Goal: Information Seeking & Learning: Learn about a topic

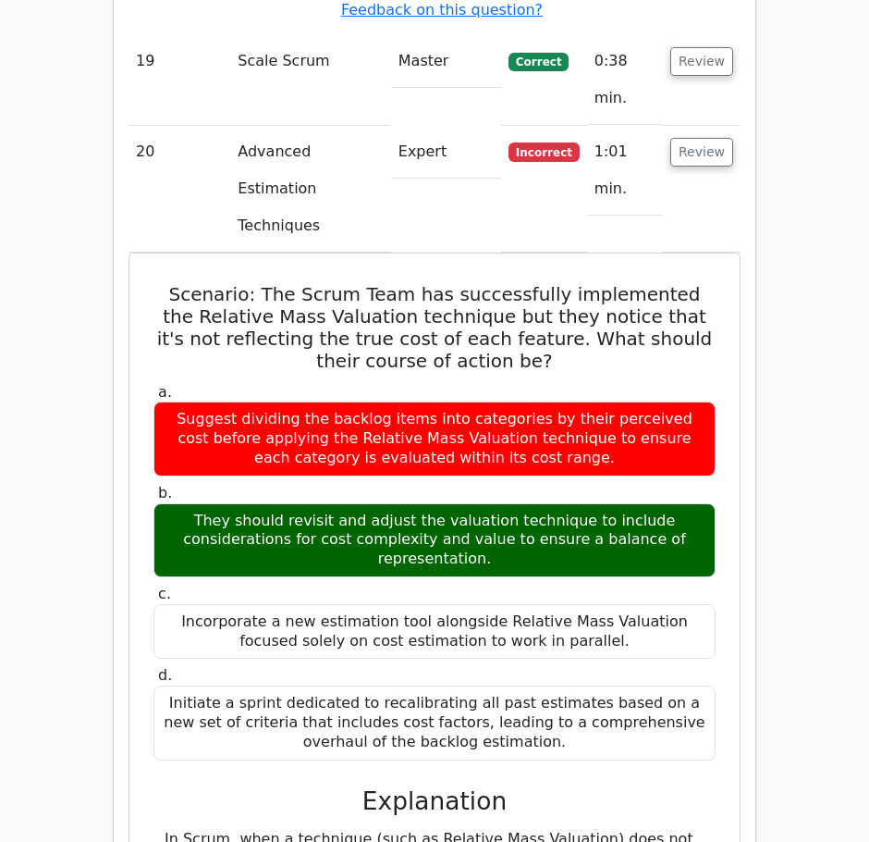
scroll to position [5704, 0]
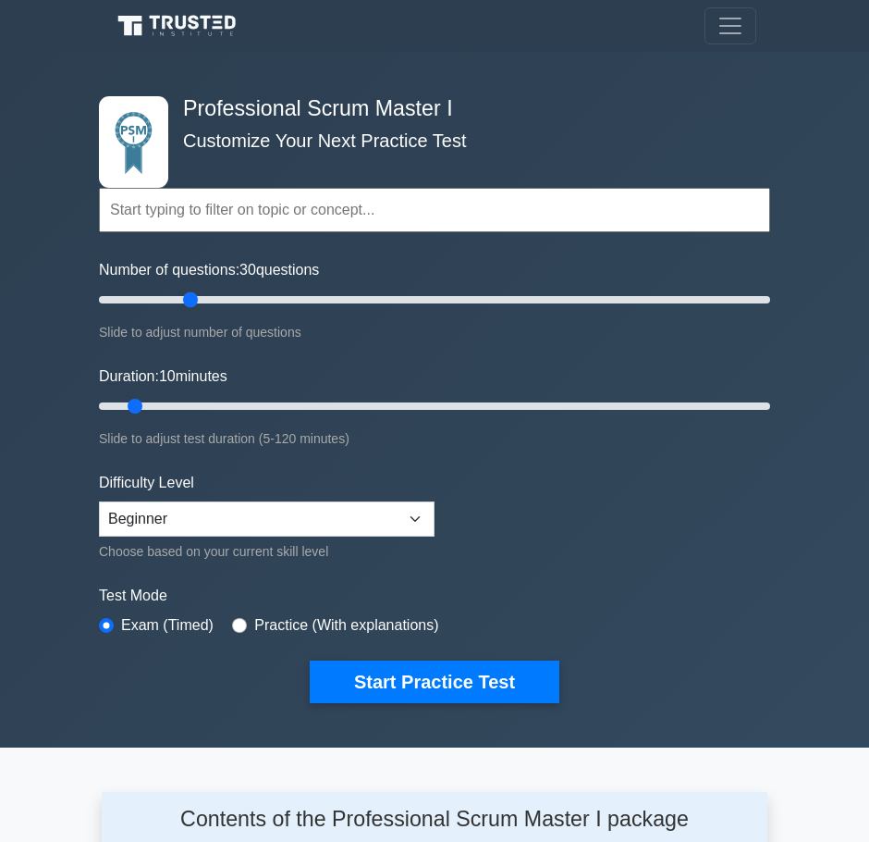
drag, startPoint x: 123, startPoint y: 302, endPoint x: 196, endPoint y: 300, distance: 73.1
type input "30"
click at [196, 300] on input "Number of questions: 30 questions" at bounding box center [434, 300] width 671 height 22
drag, startPoint x: 142, startPoint y: 409, endPoint x: 240, endPoint y: 403, distance: 98.2
type input "30"
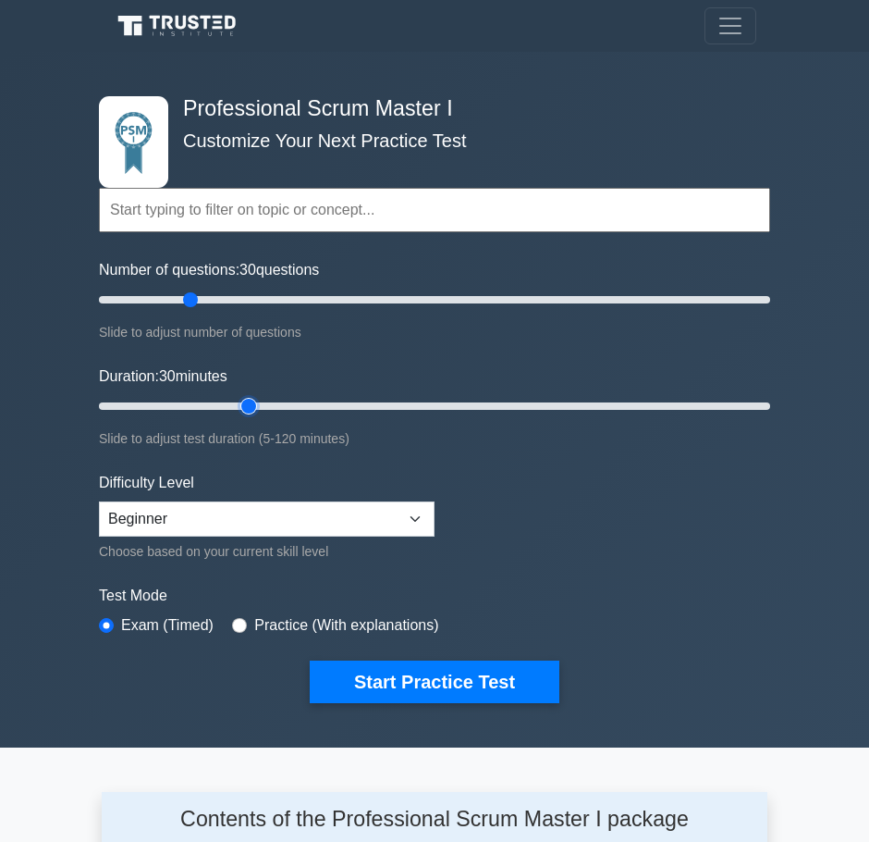
click at [240, 403] on input "Duration: 30 minutes" at bounding box center [434, 406] width 671 height 22
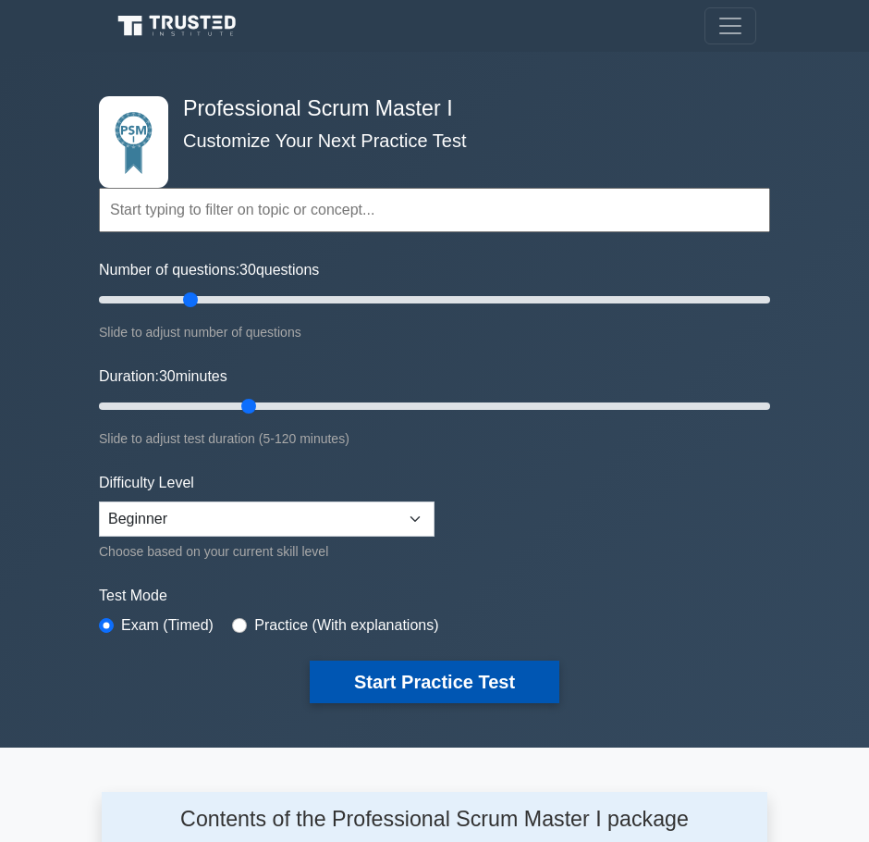
click at [400, 664] on button "Start Practice Test" at bounding box center [435, 681] width 250 height 43
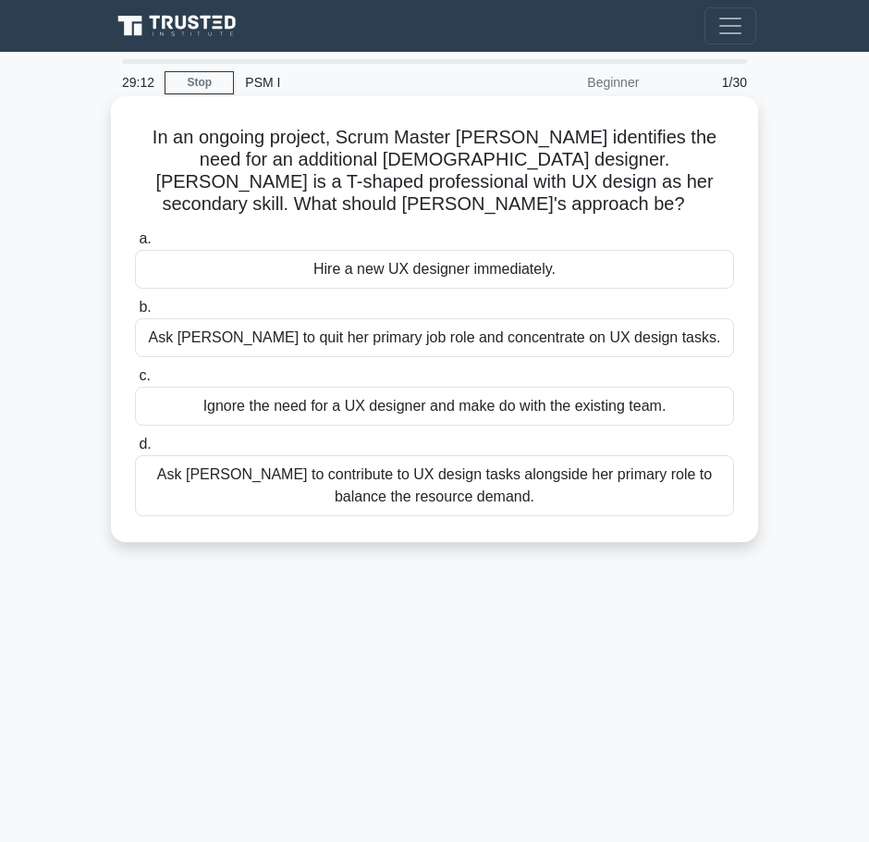
click at [270, 478] on div "Ask Rebecca to contribute to UX design tasks alongside her primary role to bala…" at bounding box center [434, 485] width 599 height 61
click at [135, 450] on input "d. Ask Rebecca to contribute to UX design tasks alongside her primary role to b…" at bounding box center [135, 444] width 0 height 12
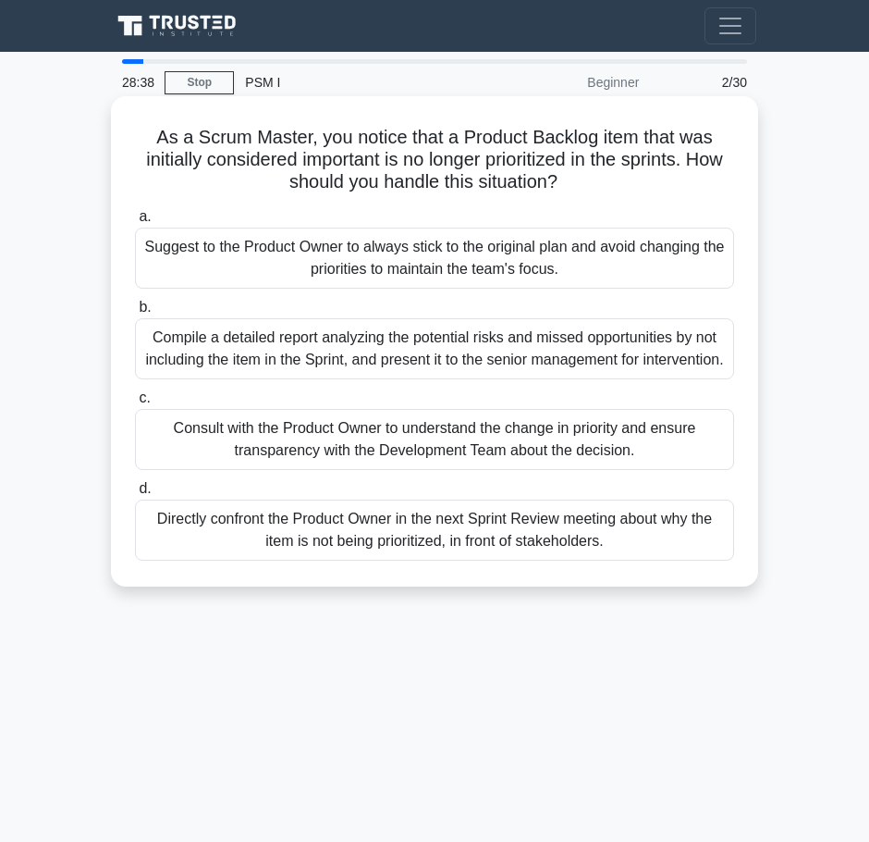
click at [265, 462] on div "Consult with the Product Owner to understand the change in priority and ensure …" at bounding box center [434, 439] width 599 height 61
click at [135, 404] on input "c. Consult with the Product Owner to understand the change in priority and ensu…" at bounding box center [135, 398] width 0 height 12
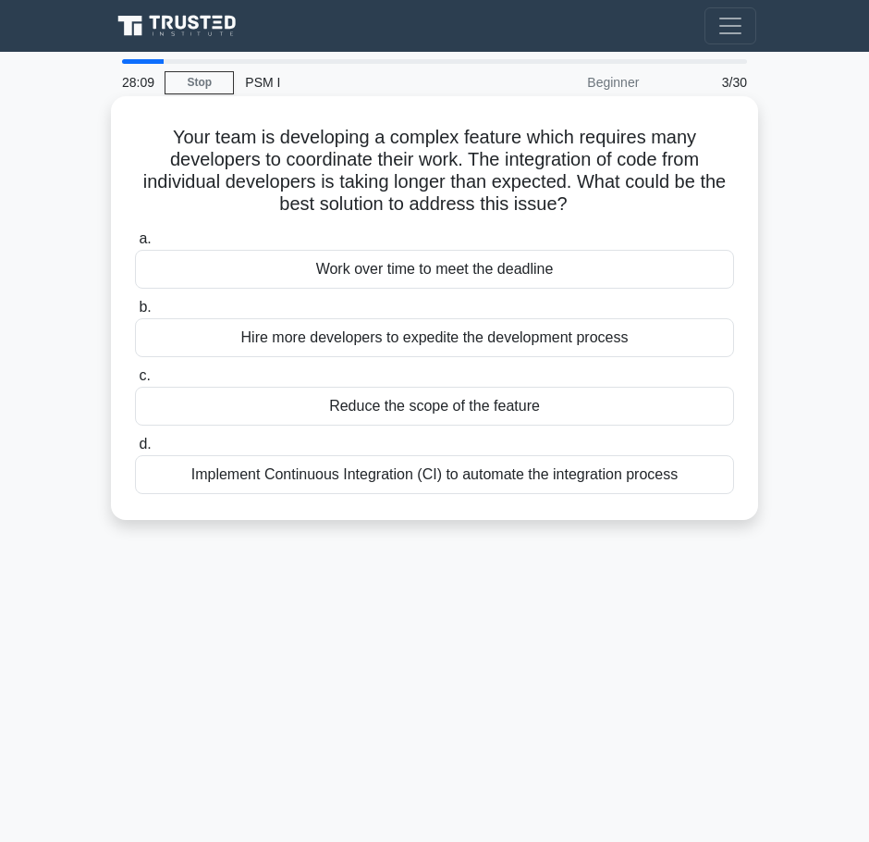
click at [193, 485] on div "Implement Continuous Integration (CI) to automate the integration process" at bounding box center [434, 474] width 599 height 39
click at [135, 450] on input "d. Implement Continuous Integration (CI) to automate the integration process" at bounding box center [135, 444] width 0 height 12
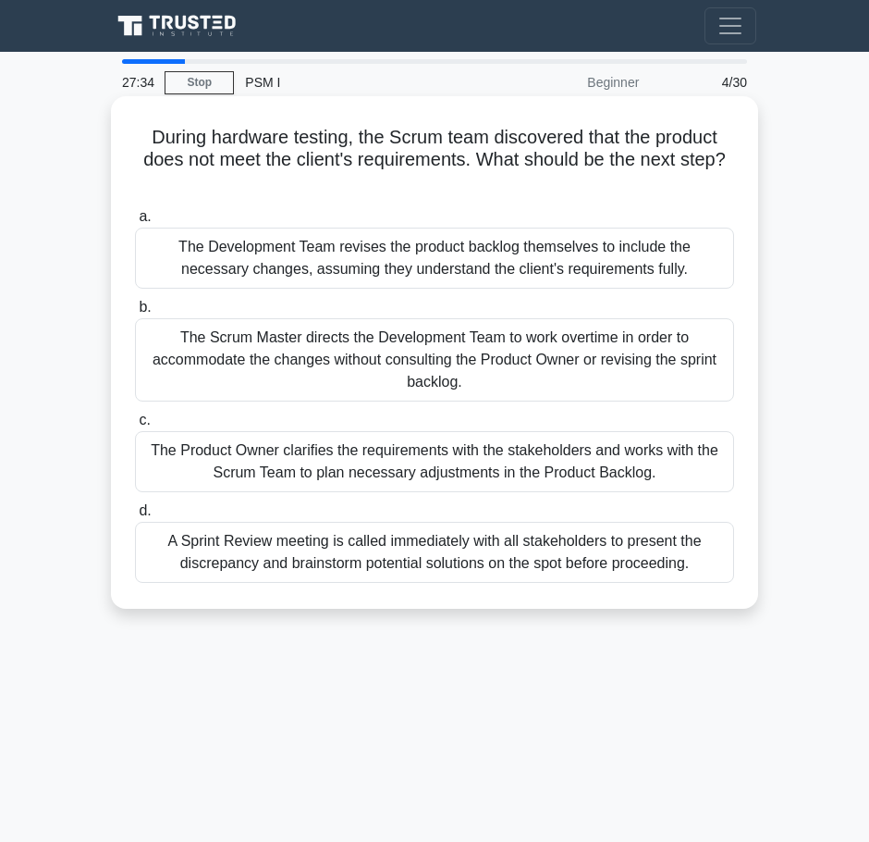
click at [254, 462] on div "The Product Owner clarifies the requirements with the stakeholders and works wi…" at bounding box center [434, 461] width 599 height 61
click at [135, 426] on input "c. The Product Owner clarifies the requirements with the stakeholders and works…" at bounding box center [135, 420] width 0 height 12
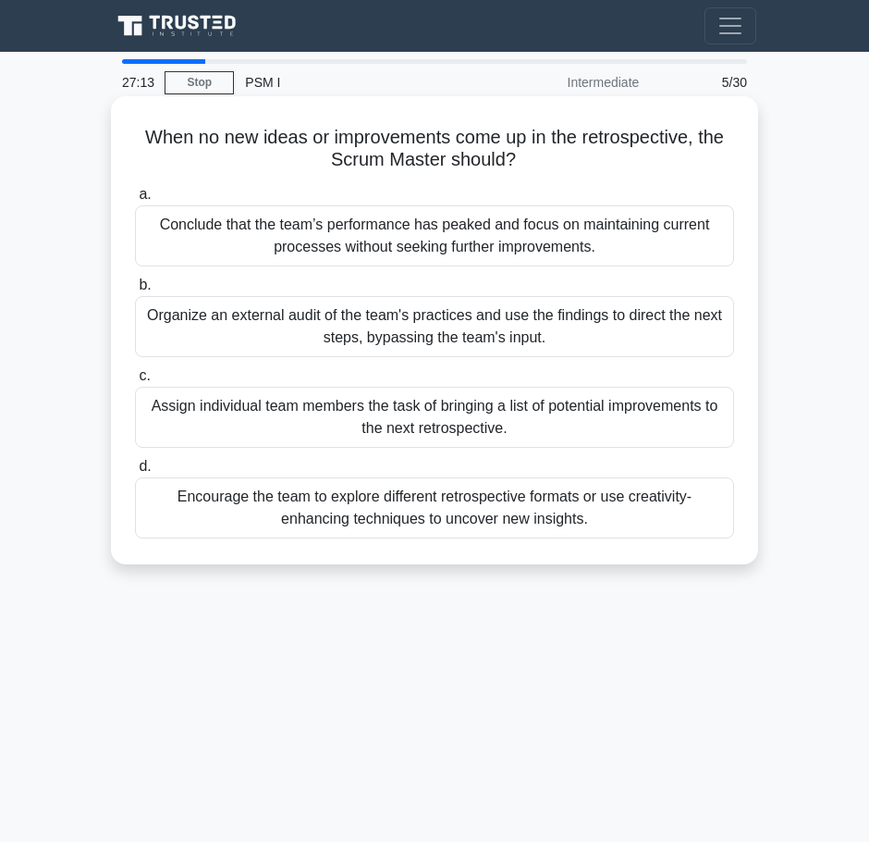
click at [360, 497] on div "Encourage the team to explore different retrospective formats or use creativity…" at bounding box center [434, 507] width 599 height 61
click at [135, 473] on input "d. Encourage the team to explore different retrospective formats or use creativ…" at bounding box center [135, 467] width 0 height 12
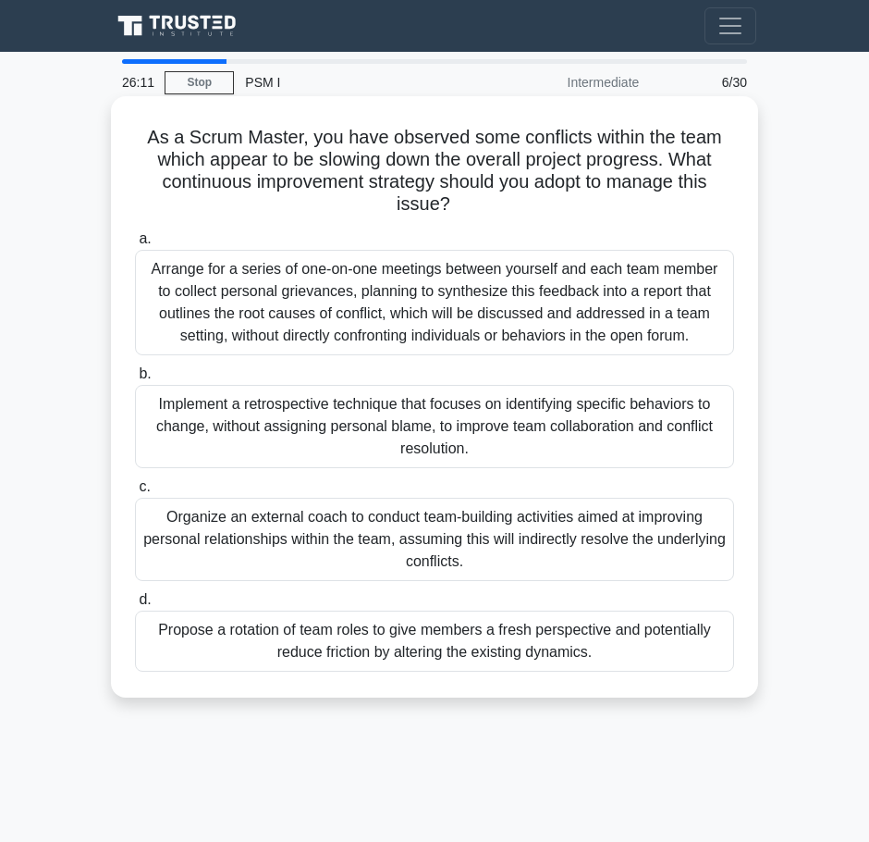
click at [650, 418] on div "Implement a retrospective technique that focuses on identifying specific behavi…" at bounding box center [434, 426] width 599 height 83
click at [135, 380] on input "b. Implement a retrospective technique that focuses on identifying specific beh…" at bounding box center [135, 374] width 0 height 12
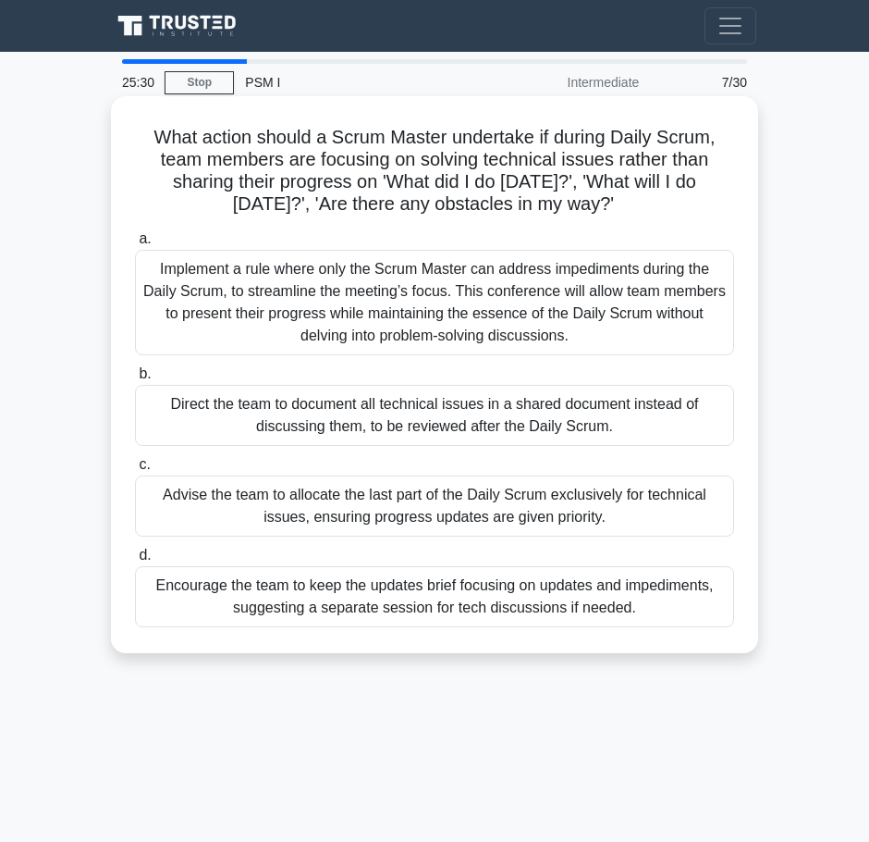
click at [352, 586] on div "Encourage the team to keep the updates brief focusing on updates and impediment…" at bounding box center [434, 596] width 599 height 61
click at [135, 561] on input "d. Encourage the team to keep the updates brief focusing on updates and impedim…" at bounding box center [135, 555] width 0 height 12
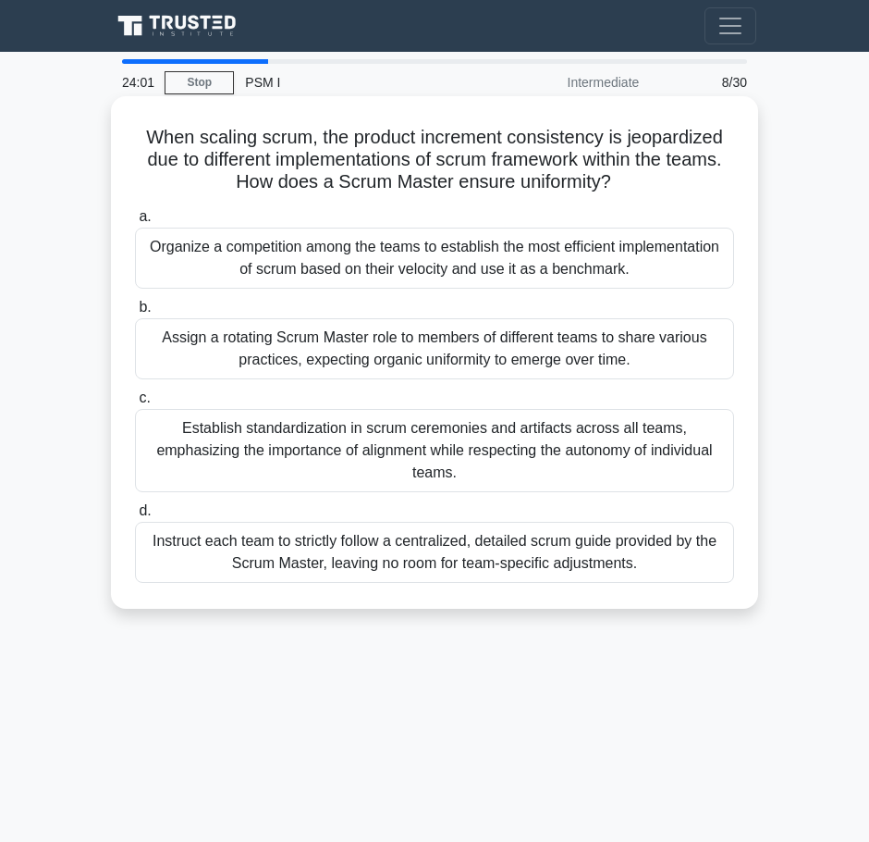
click at [461, 474] on div "a. Organize a competition among the teams to establish the most efficient imple…" at bounding box center [435, 394] width 622 height 385
click at [472, 448] on div "Establish standardization in scrum ceremonies and artifacts across all teams, e…" at bounding box center [434, 450] width 599 height 83
click at [135, 404] on input "c. Establish standardization in scrum ceremonies and artifacts across all teams…" at bounding box center [135, 398] width 0 height 12
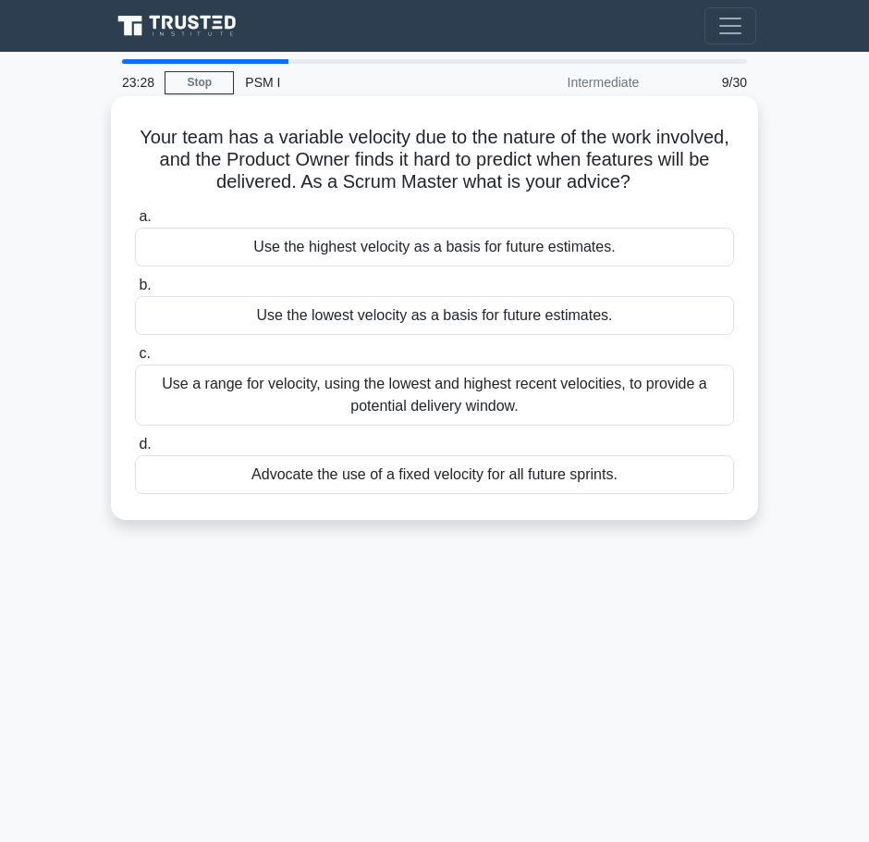
click at [289, 399] on div "Use a range for velocity, using the lowest and highest recent velocities, to pr…" at bounding box center [434, 394] width 599 height 61
click at [135, 360] on input "c. Use a range for velocity, using the lowest and highest recent velocities, to…" at bounding box center [135, 354] width 0 height 12
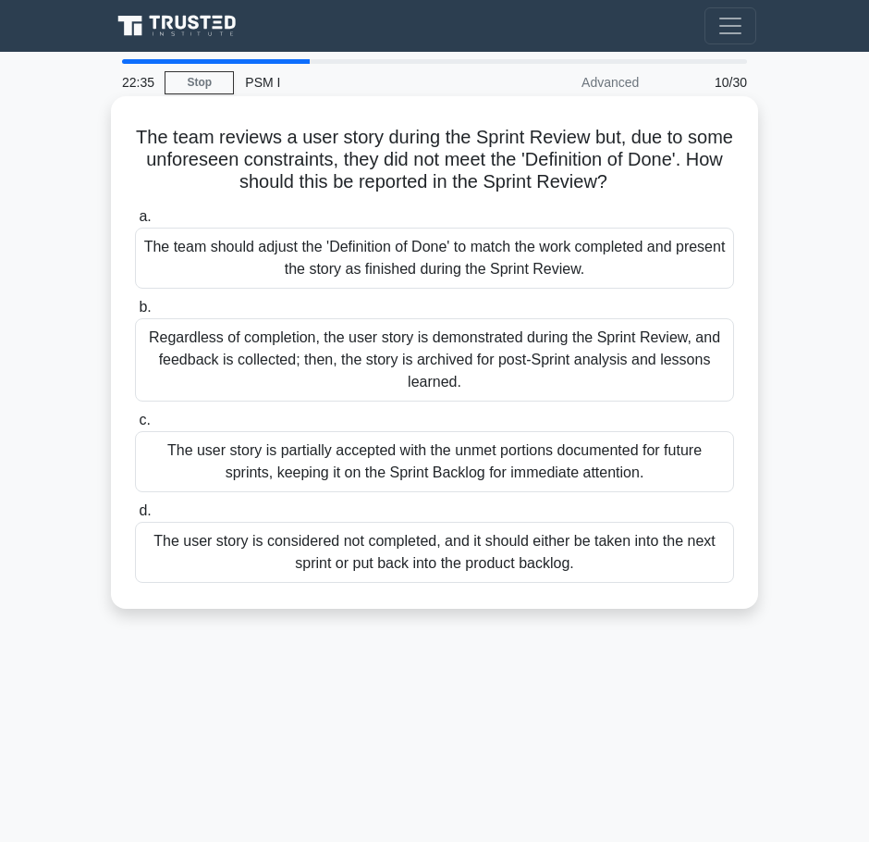
click at [234, 543] on div "The user story is considered not completed, and it should either be taken into …" at bounding box center [434, 552] width 599 height 61
click at [135, 517] on input "d. The user story is considered not completed, and it should either be taken in…" at bounding box center [135, 511] width 0 height 12
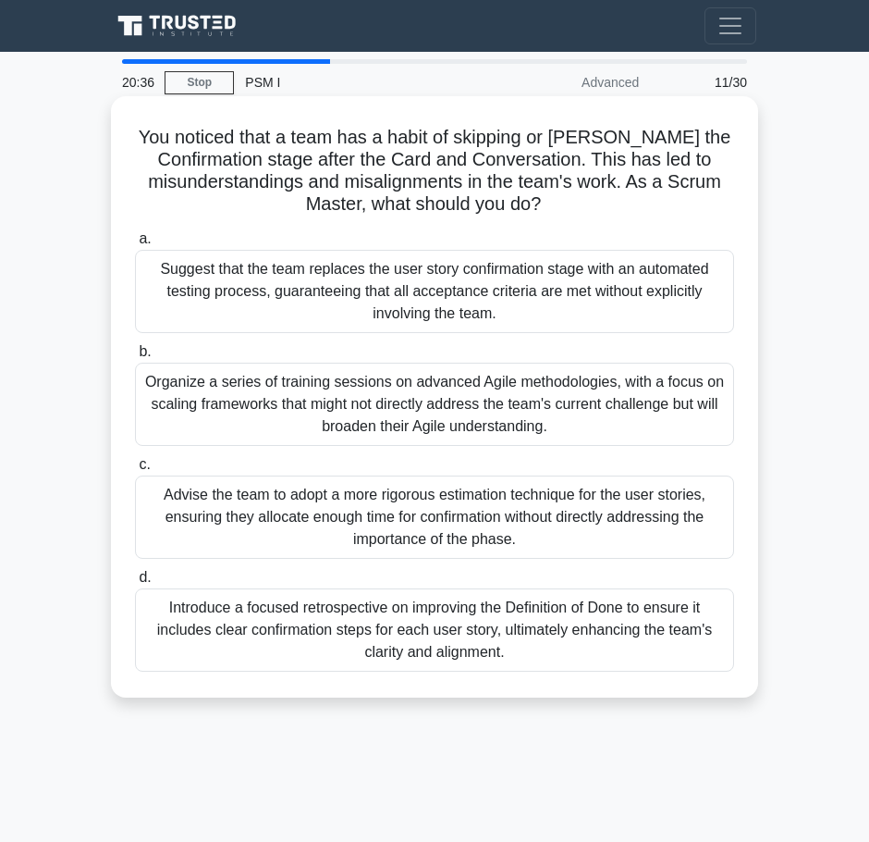
click at [363, 624] on div "Introduce a focused retrospective on improving the Definition of Done to ensure…" at bounding box center [434, 629] width 599 height 83
click at [135, 584] on input "d. Introduce a focused retrospective on improving the Definition of Done to ens…" at bounding box center [135, 578] width 0 height 12
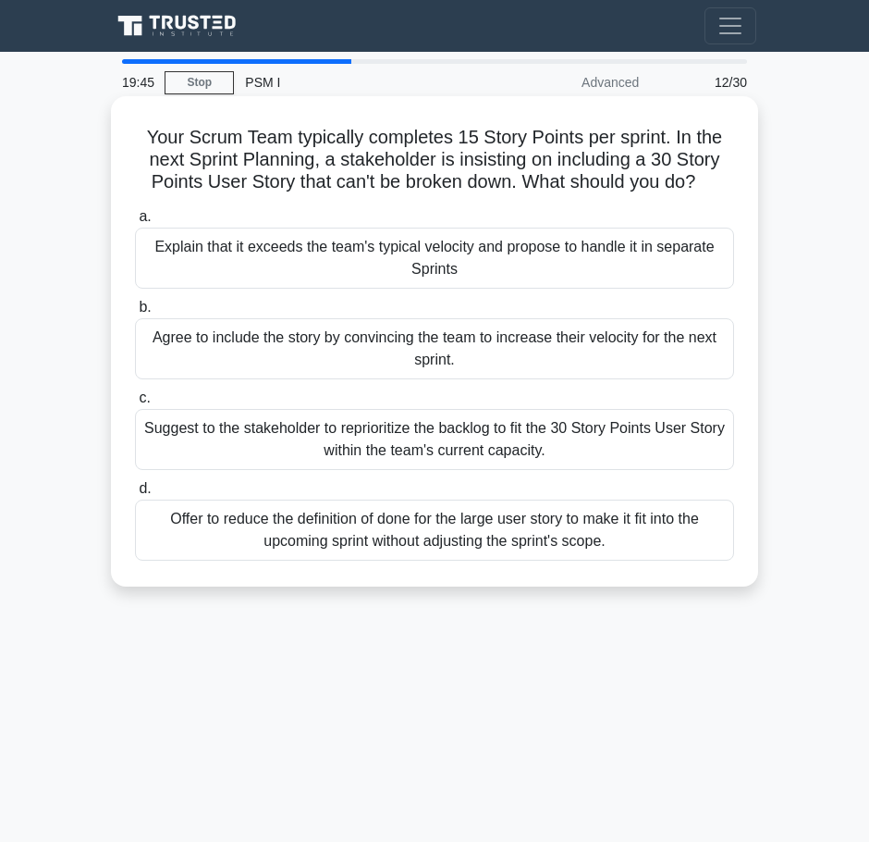
click at [518, 222] on label "a. Explain that it exceeds the team's typical velocity and propose to handle it…" at bounding box center [434, 246] width 599 height 83
click at [135, 222] on input "a. Explain that it exceeds the team's typical velocity and propose to handle it…" at bounding box center [135, 217] width 0 height 12
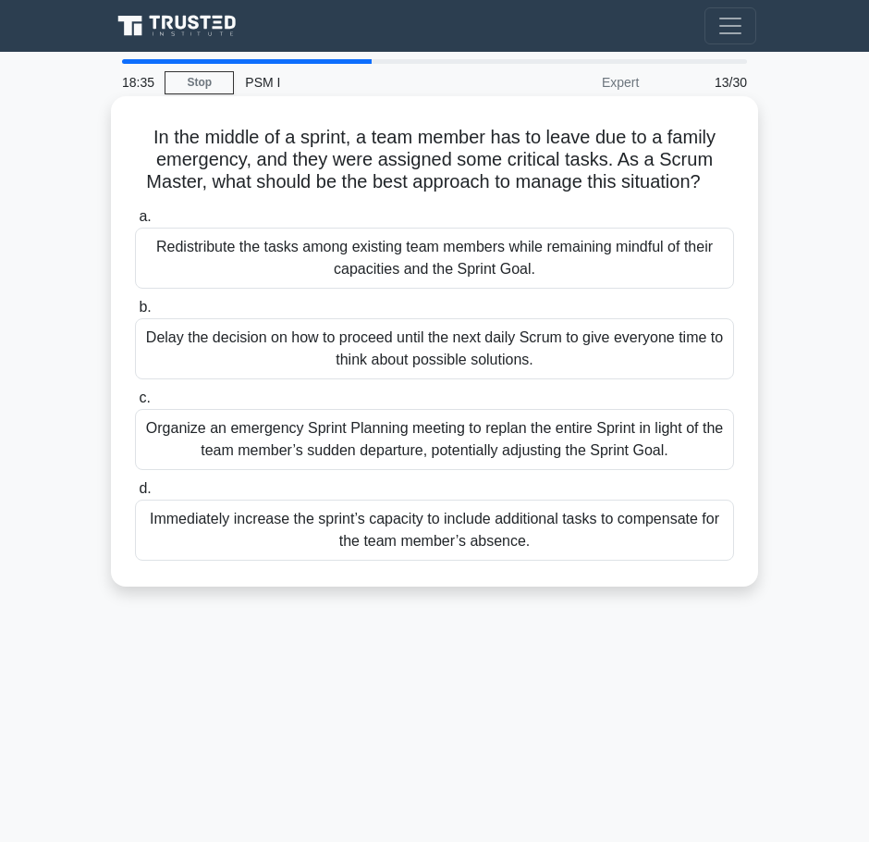
click at [512, 277] on div "Redistribute the tasks among existing team members while remaining mindful of t…" at bounding box center [434, 258] width 599 height 61
click at [135, 223] on input "a. Redistribute the tasks among existing team members while remaining mindful o…" at bounding box center [135, 217] width 0 height 12
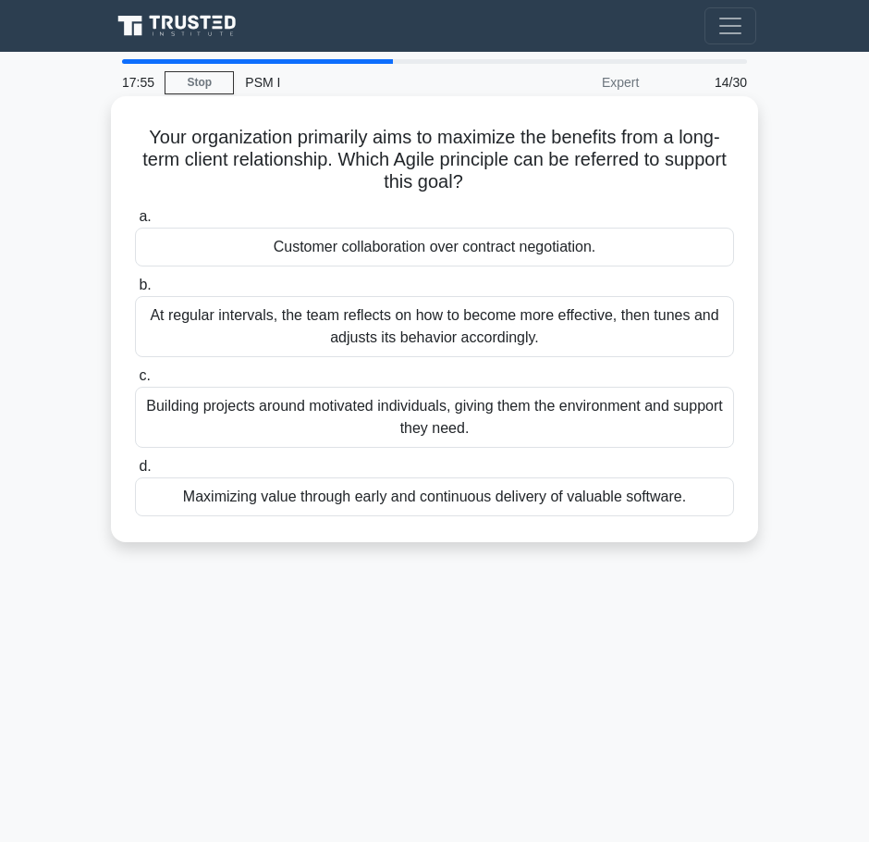
click at [513, 249] on div "Customer collaboration over contract negotiation." at bounding box center [434, 247] width 599 height 39
click at [135, 223] on input "a. Customer collaboration over contract negotiation." at bounding box center [135, 217] width 0 height 12
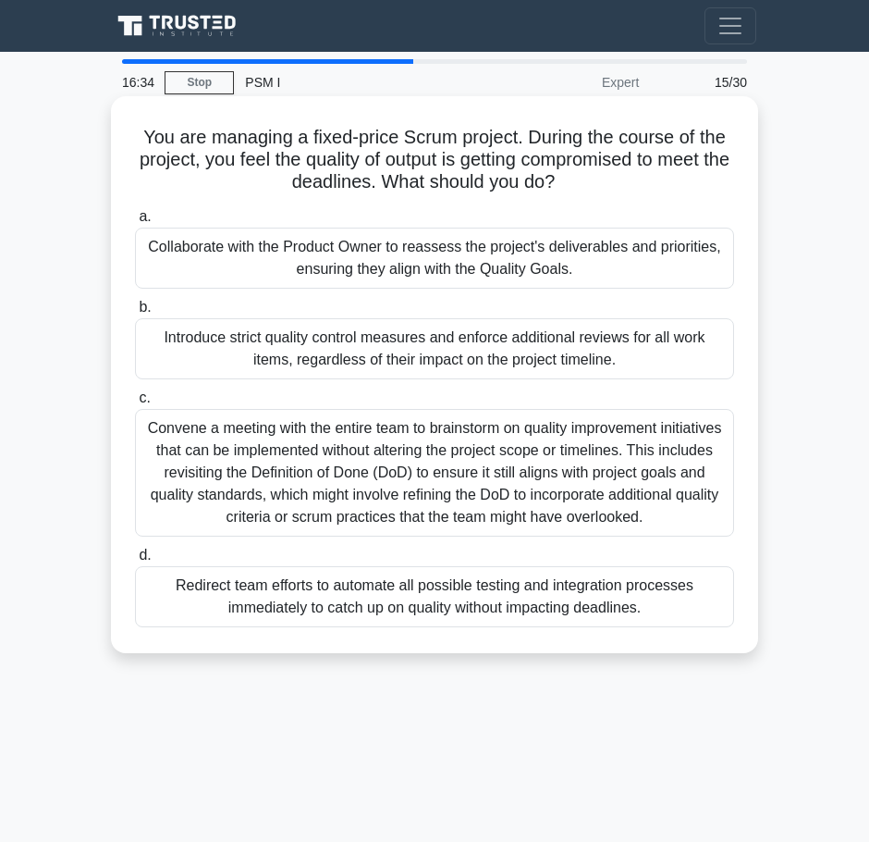
click at [442, 447] on div "Convene a meeting with the entire team to brainstorm on quality improvement ini…" at bounding box center [434, 473] width 599 height 128
click at [135, 404] on input "c. Convene a meeting with the entire team to brainstorm on quality improvement …" at bounding box center [135, 398] width 0 height 12
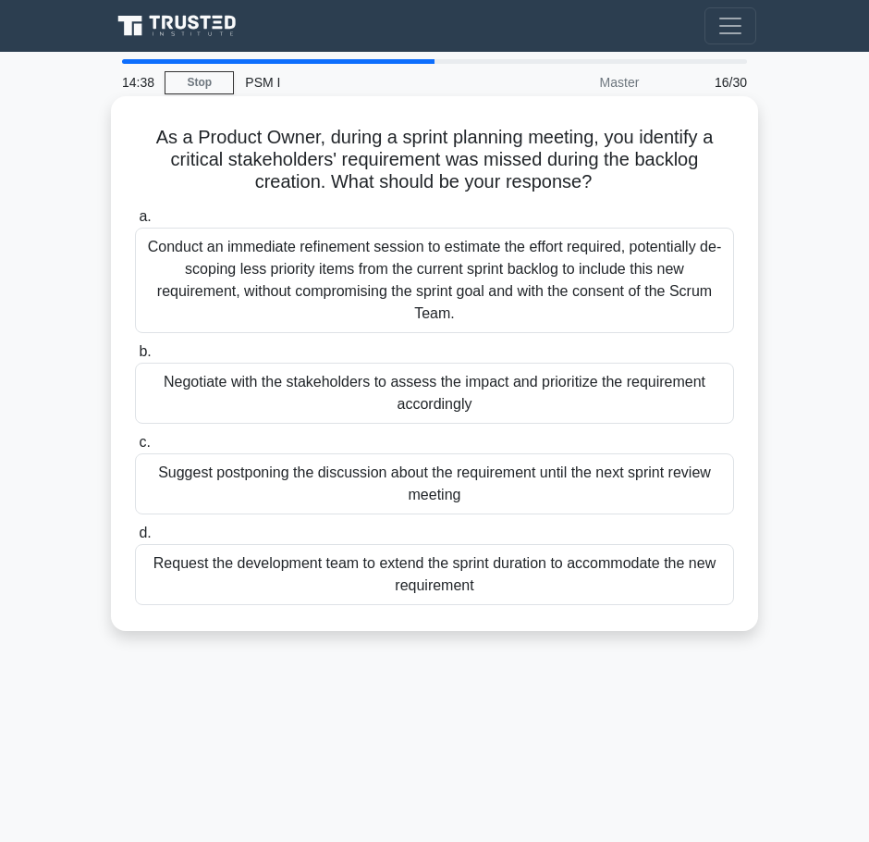
click at [452, 398] on div "Negotiate with the stakeholders to assess the impact and prioritize the require…" at bounding box center [434, 393] width 599 height 61
click at [135, 358] on input "b. Negotiate with the stakeholders to assess the impact and prioritize the requ…" at bounding box center [135, 352] width 0 height 12
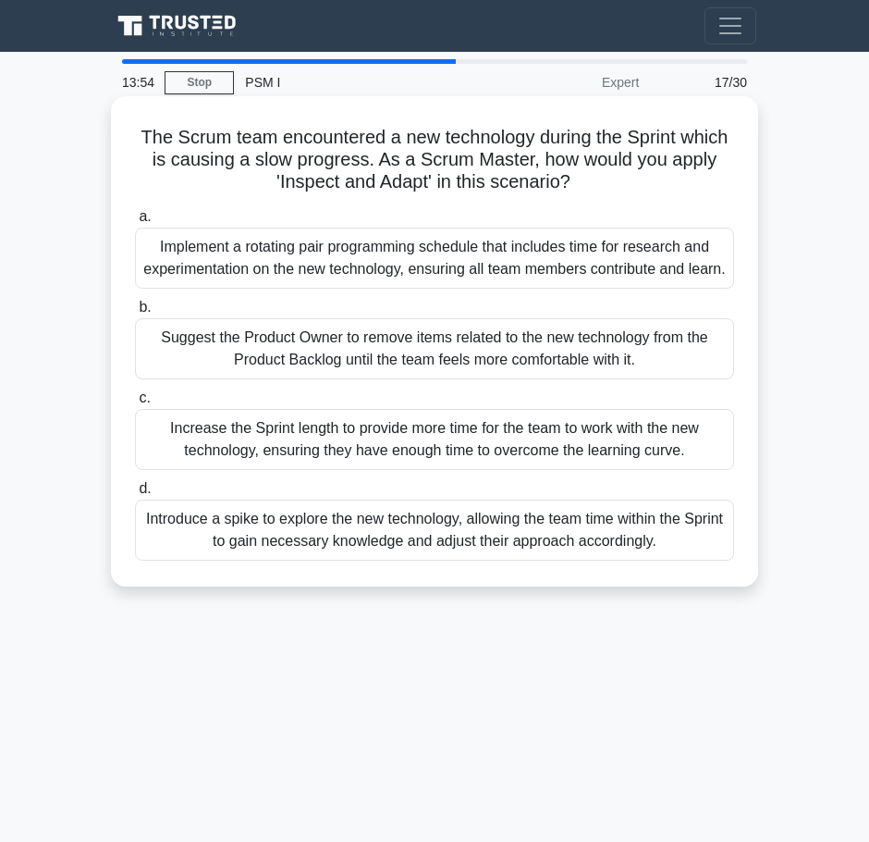
click at [404, 560] on div "Introduce a spike to explore the new technology, allowing the team time within …" at bounding box center [434, 529] width 599 height 61
click at [135, 495] on input "d. Introduce a spike to explore the new technology, allowing the team time with…" at bounding box center [135, 489] width 0 height 12
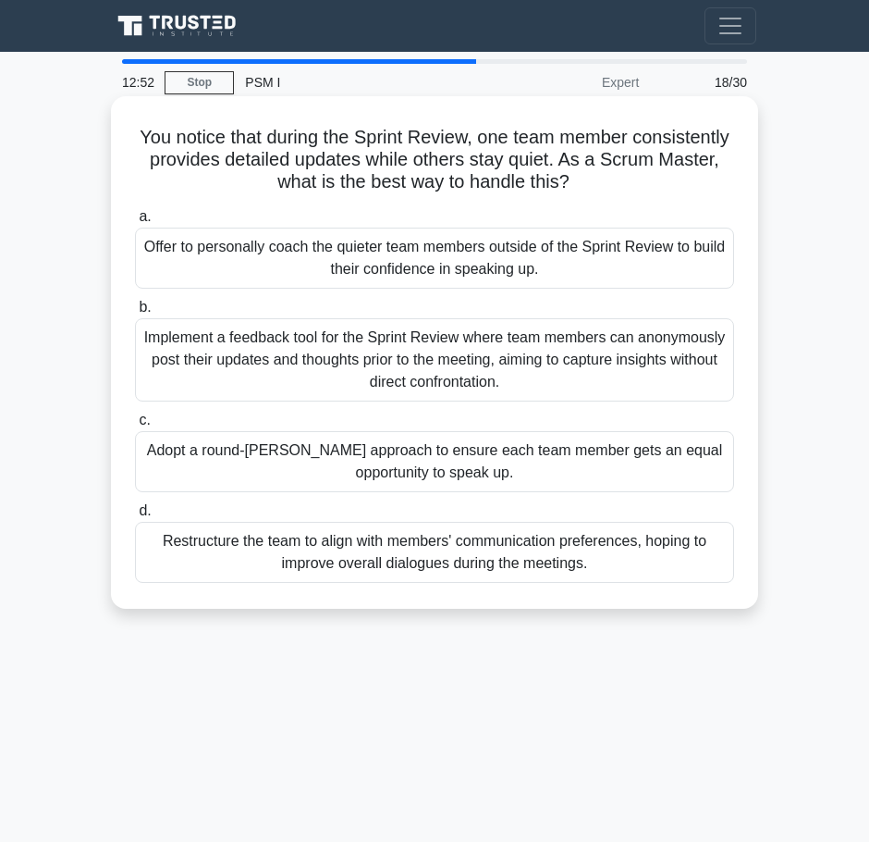
click at [520, 475] on div "Adopt a round-robin approach to ensure each team member gets an equal opportuni…" at bounding box center [434, 461] width 599 height 61
click at [135, 426] on input "c. Adopt a round-robin approach to ensure each team member gets an equal opport…" at bounding box center [135, 420] width 0 height 12
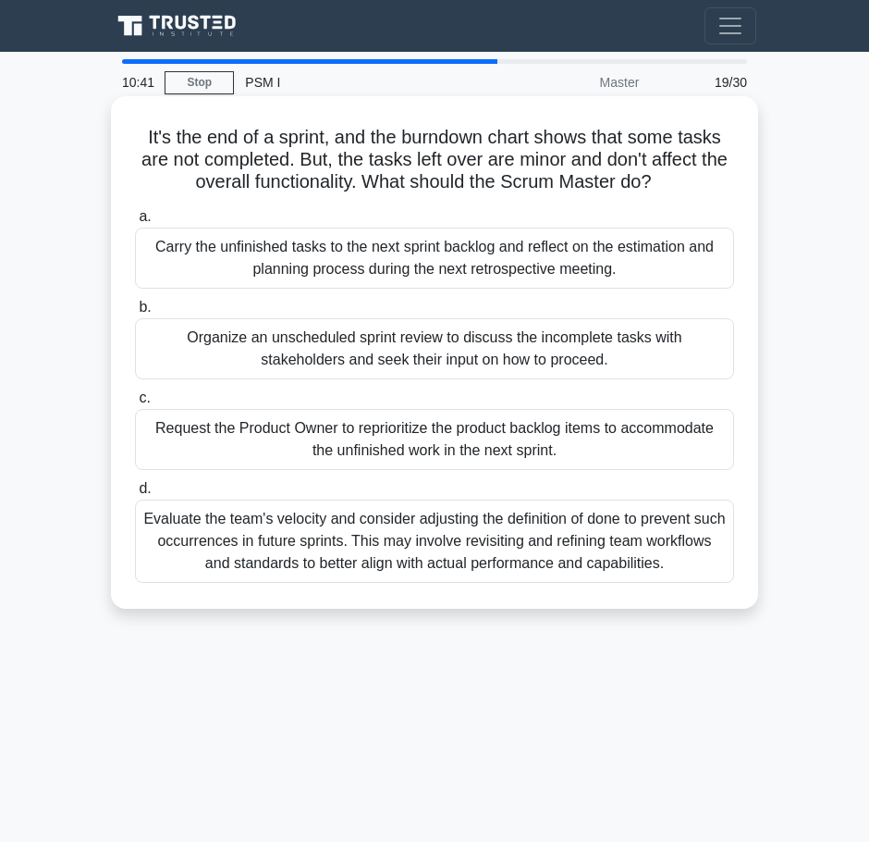
click at [400, 440] on div "Request the Product Owner to reprioritize the product backlog items to accommod…" at bounding box center [434, 439] width 599 height 61
click at [135, 404] on input "c. Request the Product Owner to reprioritize the product backlog items to accom…" at bounding box center [135, 398] width 0 height 12
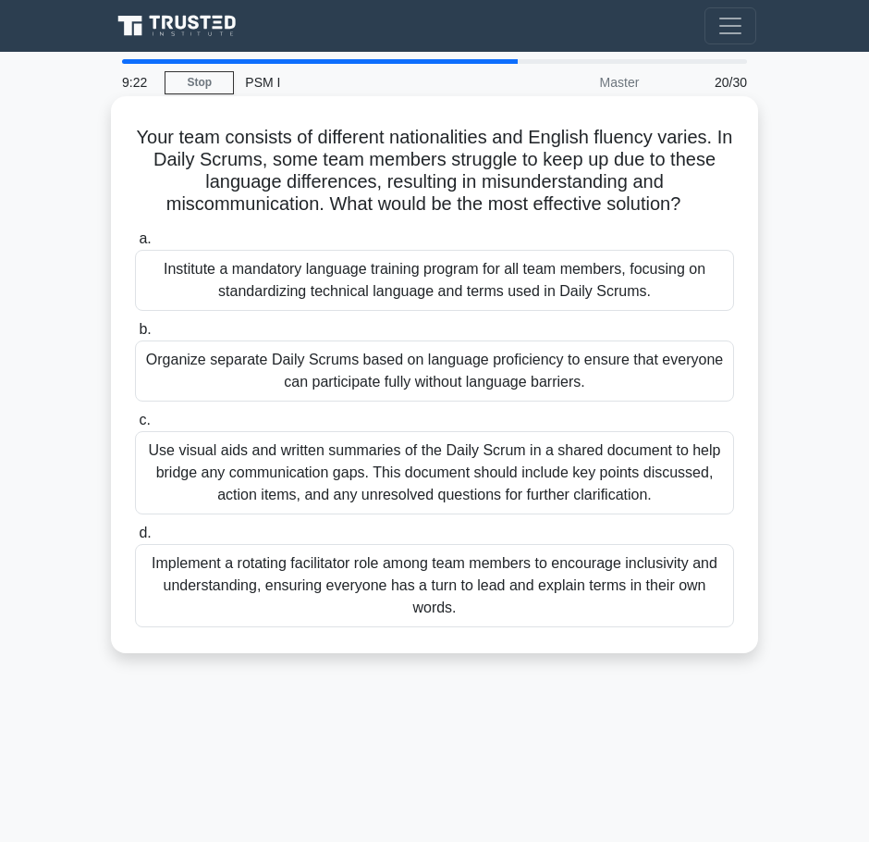
click at [380, 472] on div "Use visual aids and written summaries of the Daily Scrum in a shared document t…" at bounding box center [434, 472] width 599 height 83
click at [135, 426] on input "c. Use visual aids and written summaries of the Daily Scrum in a shared documen…" at bounding box center [135, 420] width 0 height 12
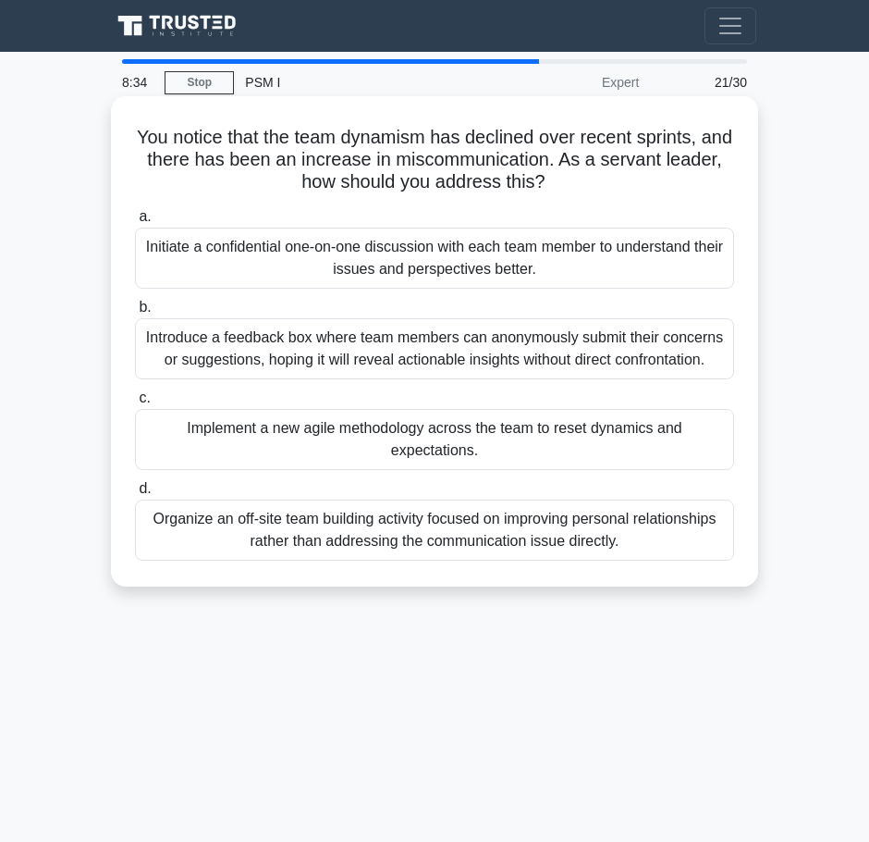
click at [573, 270] on div "Initiate a confidential one-on-one discussion with each team member to understa…" at bounding box center [434, 258] width 599 height 61
click at [135, 223] on input "a. Initiate a confidential one-on-one discussion with each team member to under…" at bounding box center [135, 217] width 0 height 12
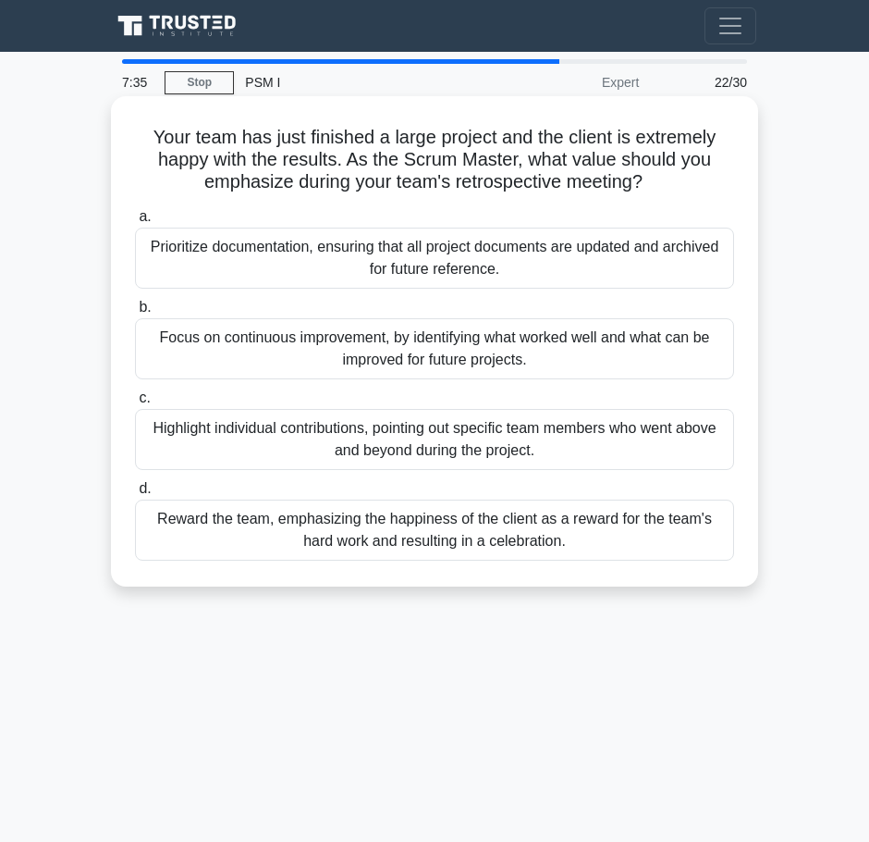
click at [538, 335] on div "Focus on continuous improvement, by identifying what worked well and what can b…" at bounding box center [434, 348] width 599 height 61
click at [135, 314] on input "b. Focus on continuous improvement, by identifying what worked well and what ca…" at bounding box center [135, 308] width 0 height 12
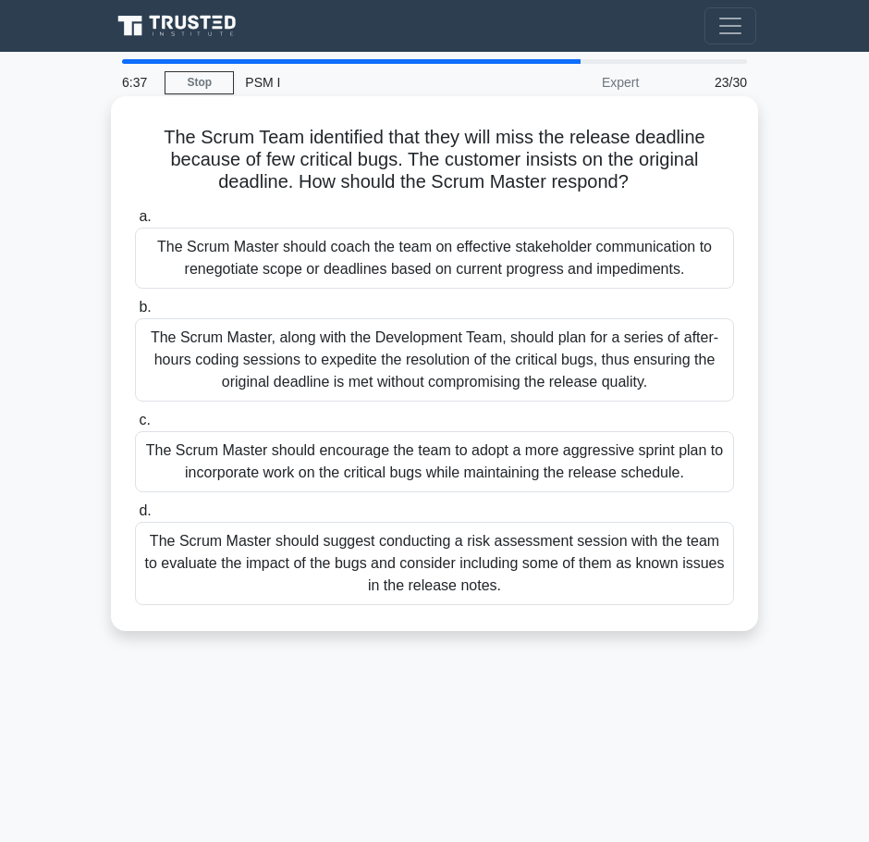
click at [559, 264] on div "The Scrum Master should coach the team on effective stakeholder communication t…" at bounding box center [434, 258] width 599 height 61
click at [135, 223] on input "a. The Scrum Master should coach the team on effective stakeholder communicatio…" at bounding box center [135, 217] width 0 height 12
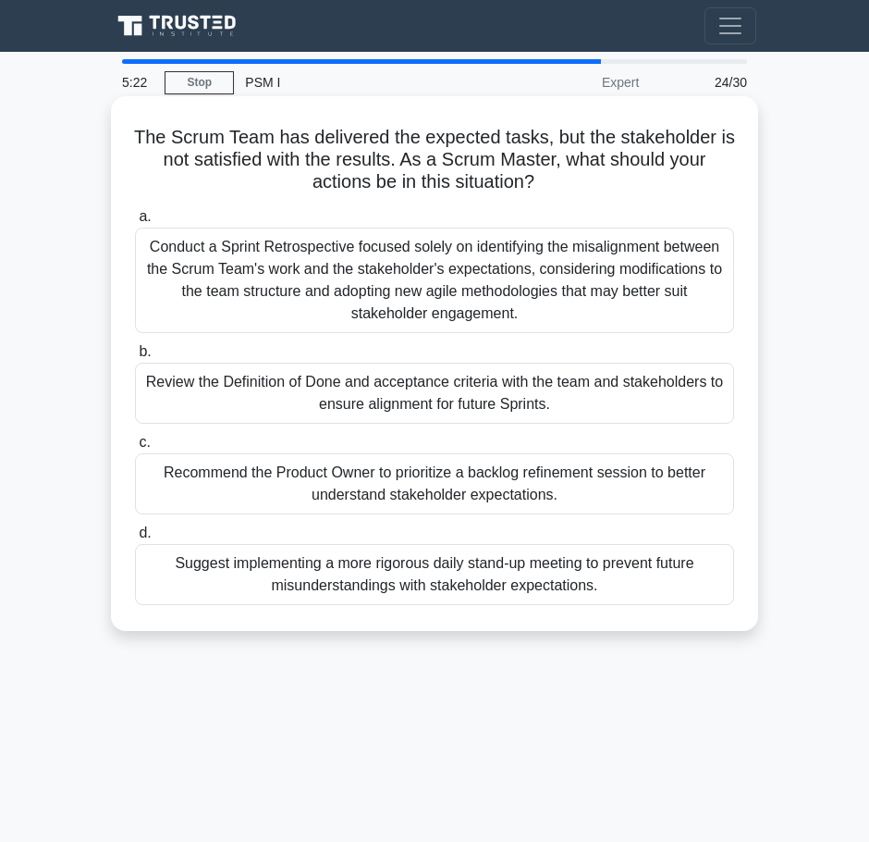
click at [449, 464] on div "Recommend the Product Owner to prioritize a backlog refinement session to bette…" at bounding box center [434, 483] width 599 height 61
click at [135, 449] on input "c. Recommend the Product Owner to prioritize a backlog refinement session to be…" at bounding box center [135, 443] width 0 height 12
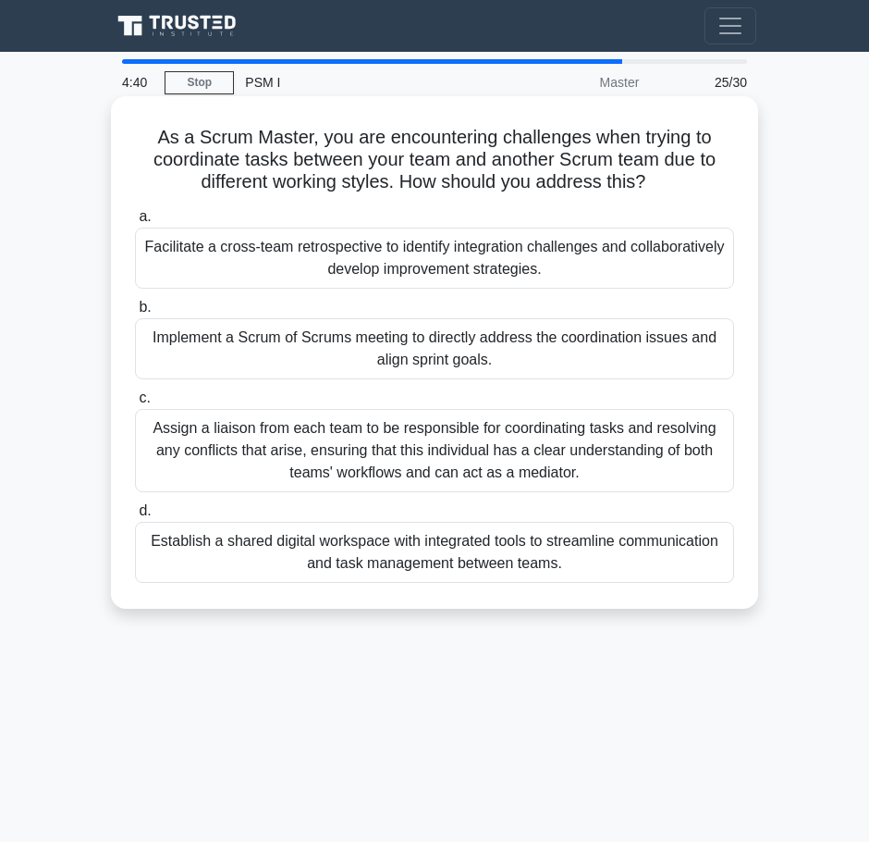
click at [488, 253] on div "Facilitate a cross-team retrospective to identify integration challenges and co…" at bounding box center [434, 258] width 599 height 61
click at [135, 223] on input "a. Facilitate a cross-team retrospective to identify integration challenges and…" at bounding box center [135, 217] width 0 height 12
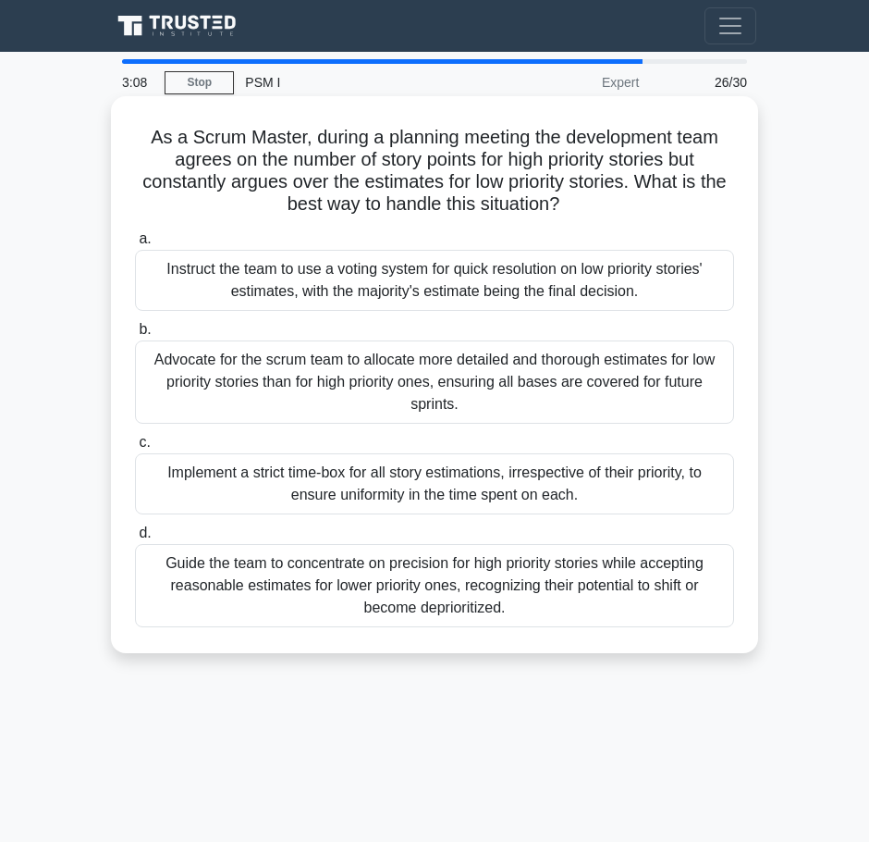
click at [327, 582] on div "Guide the team to concentrate on precision for high priority stories while acce…" at bounding box center [434, 585] width 599 height 83
click at [135, 539] on input "d. Guide the team to concentrate on precision for high priority stories while a…" at bounding box center [135, 533] width 0 height 12
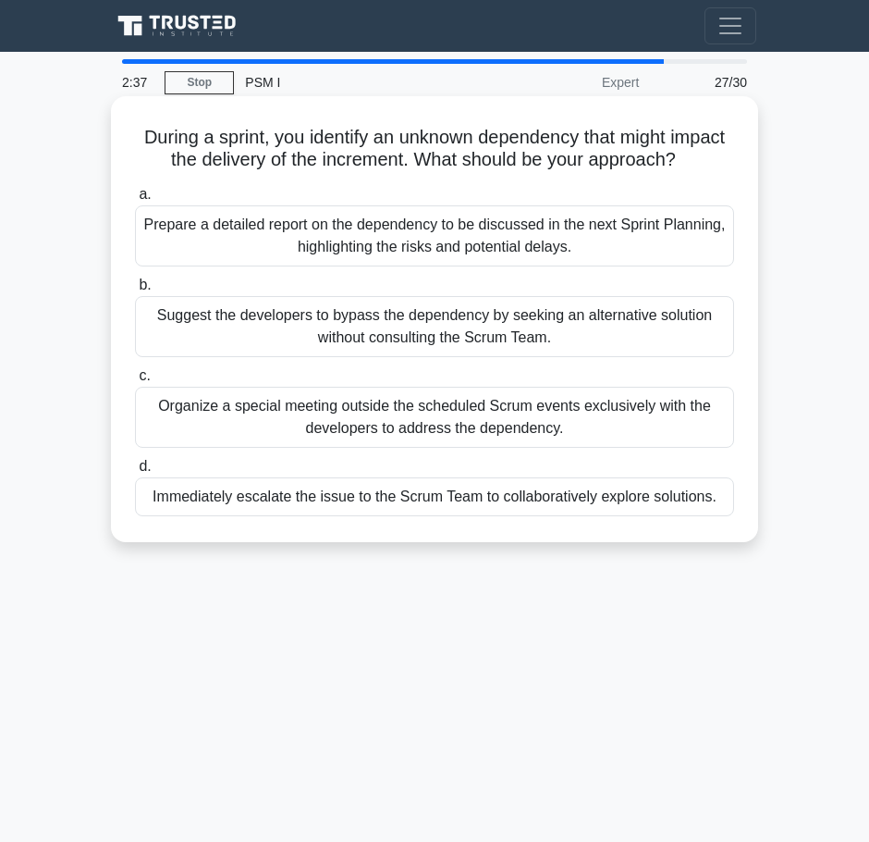
click at [361, 515] on div "Immediately escalate the issue to the Scrum Team to collaboratively explore sol…" at bounding box center [434, 496] width 599 height 39
click at [135, 473] on input "d. Immediately escalate the issue to the Scrum Team to collaboratively explore …" at bounding box center [135, 467] width 0 height 12
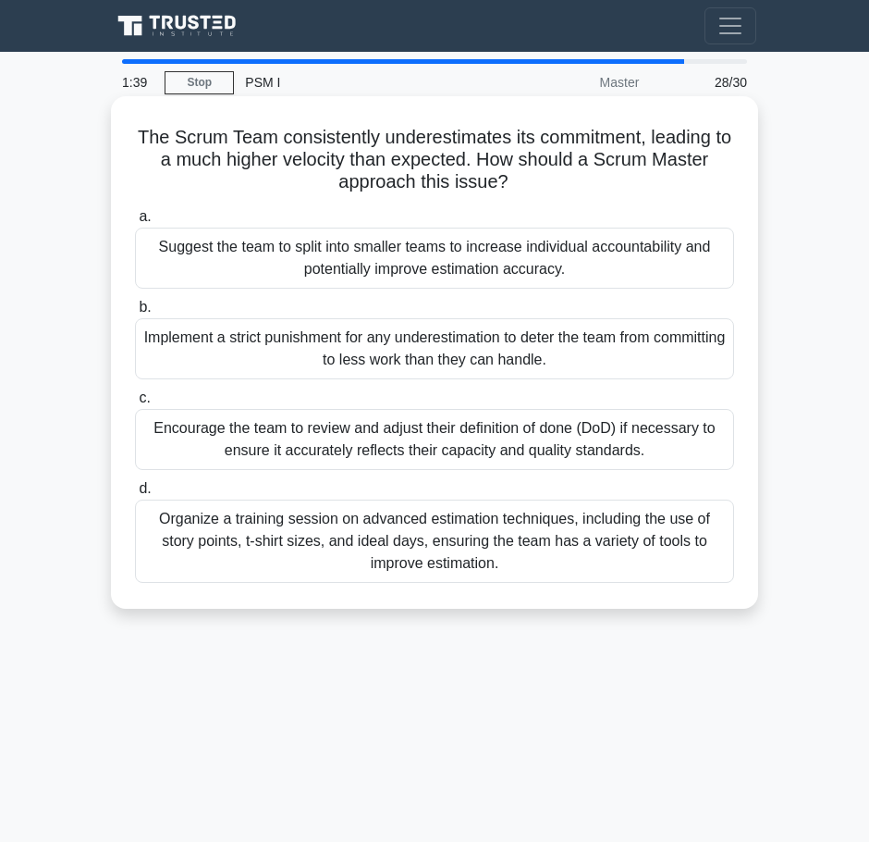
click at [360, 560] on div "Organize a training session on advanced estimation techniques, including the us…" at bounding box center [434, 540] width 599 height 83
click at [135, 495] on input "d. Organize a training session on advanced estimation techniques, including the…" at bounding box center [135, 489] width 0 height 12
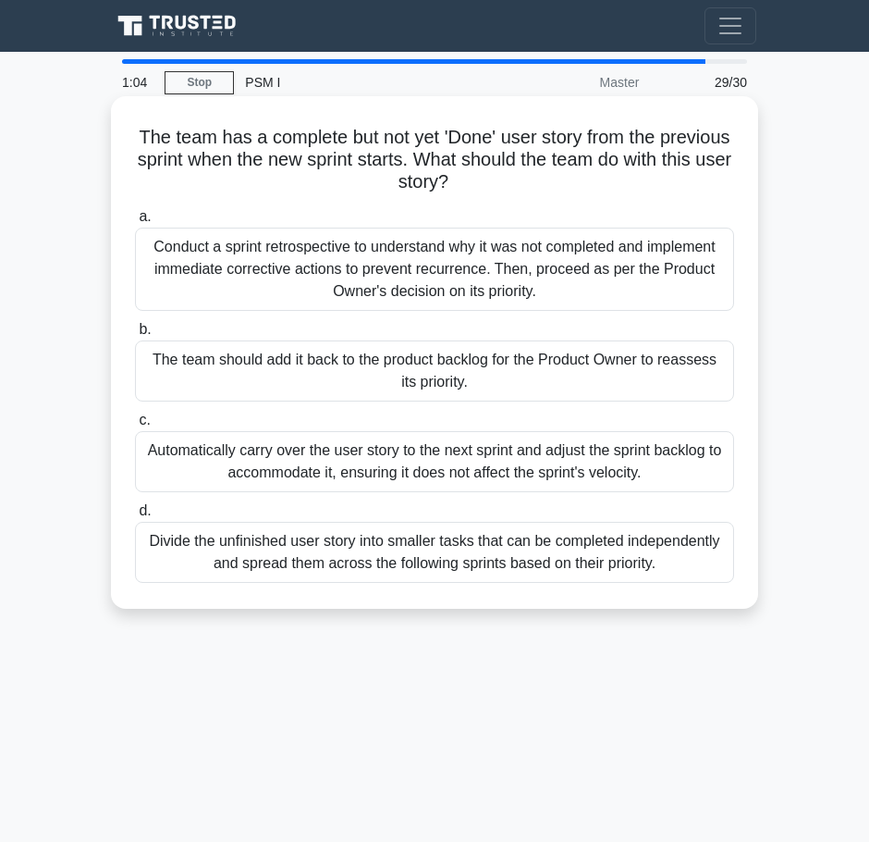
click at [355, 380] on div "The team should add it back to the product backlog for the Product Owner to rea…" at bounding box center [434, 370] width 599 height 61
click at [135, 336] on input "b. The team should add it back to the product backlog for the Product Owner to …" at bounding box center [135, 330] width 0 height 12
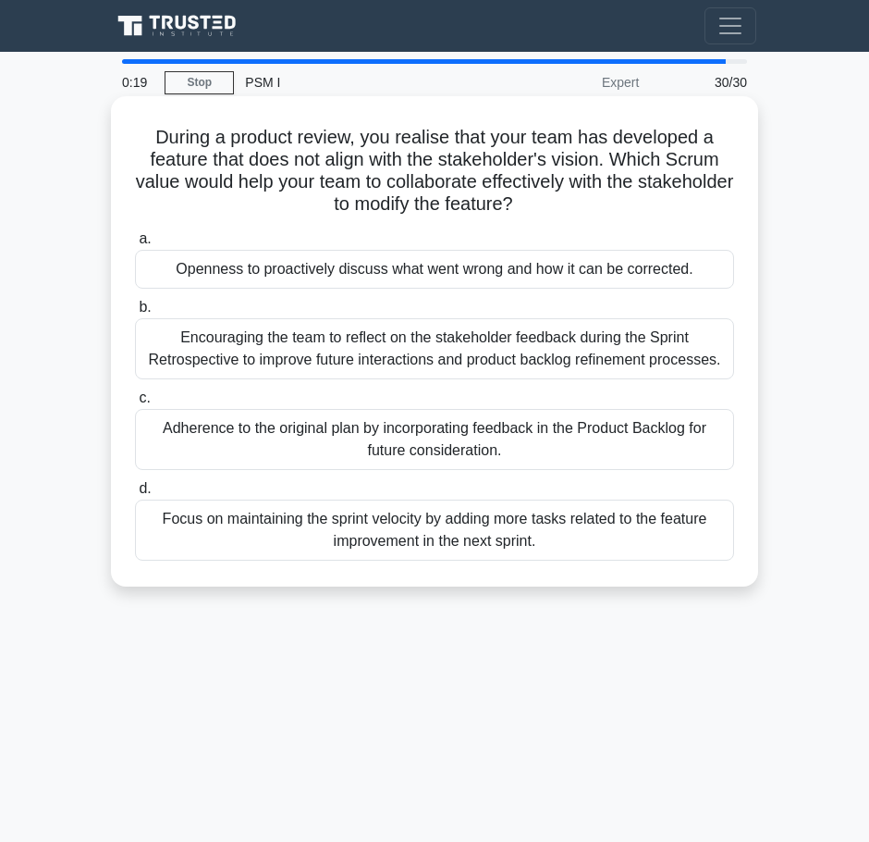
click at [400, 272] on div "Openness to proactively discuss what went wrong and how it can be corrected." at bounding box center [434, 269] width 599 height 39
click at [135, 245] on input "a. Openness to proactively discuss what went wrong and how it can be corrected." at bounding box center [135, 239] width 0 height 12
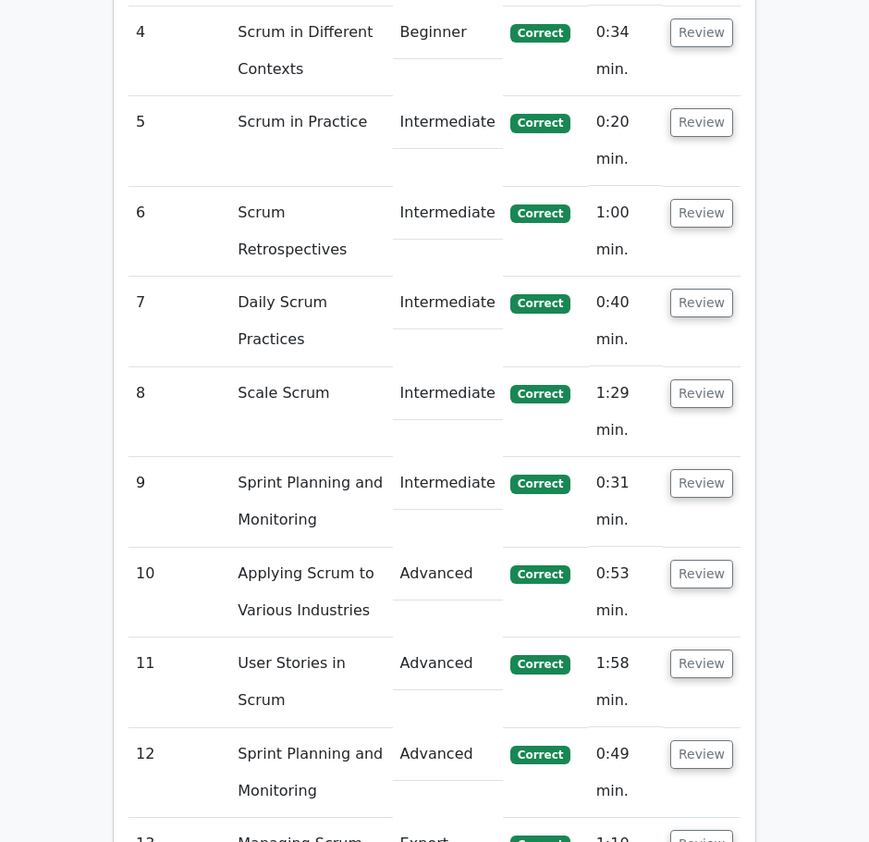
scroll to position [3170, 0]
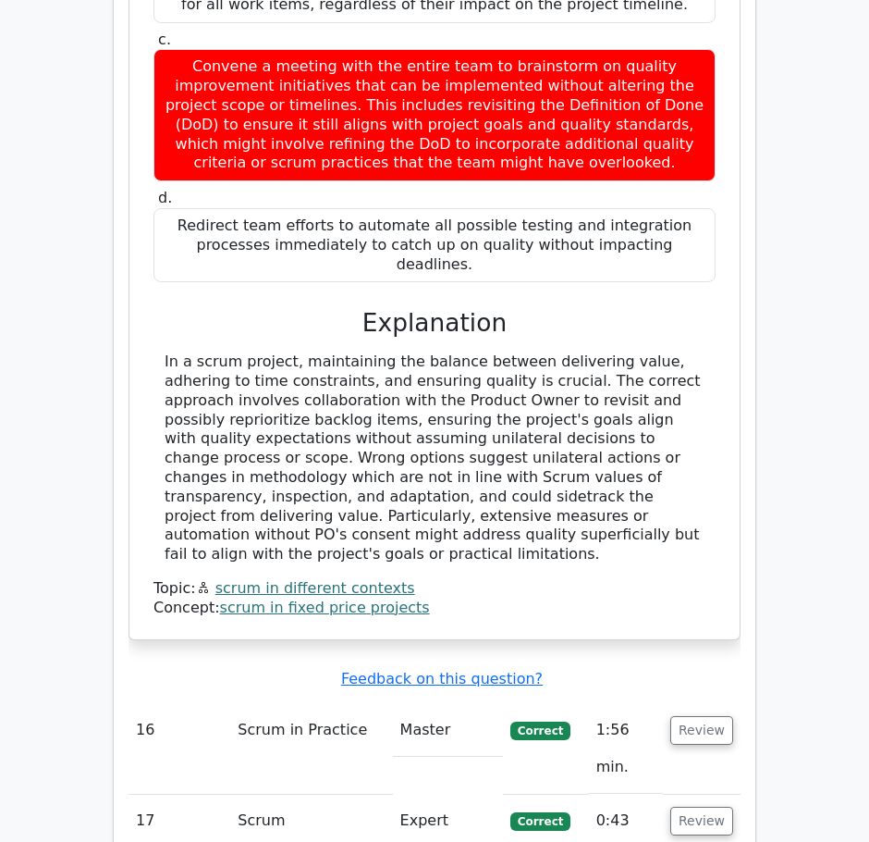
scroll to position [4475, 0]
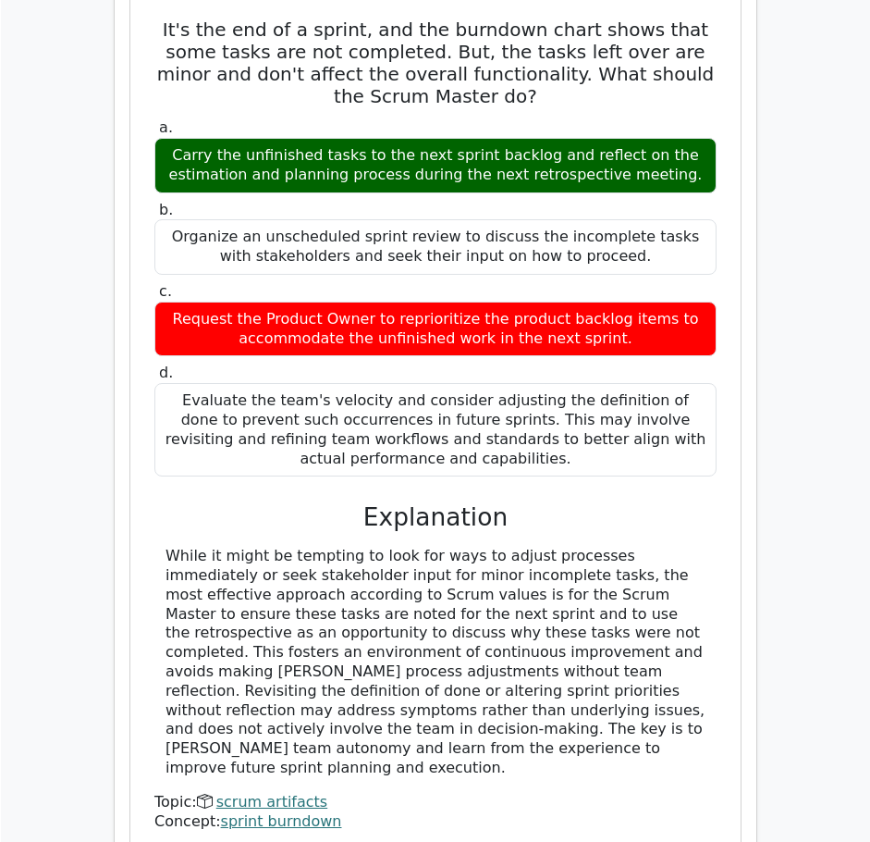
scroll to position [5510, 0]
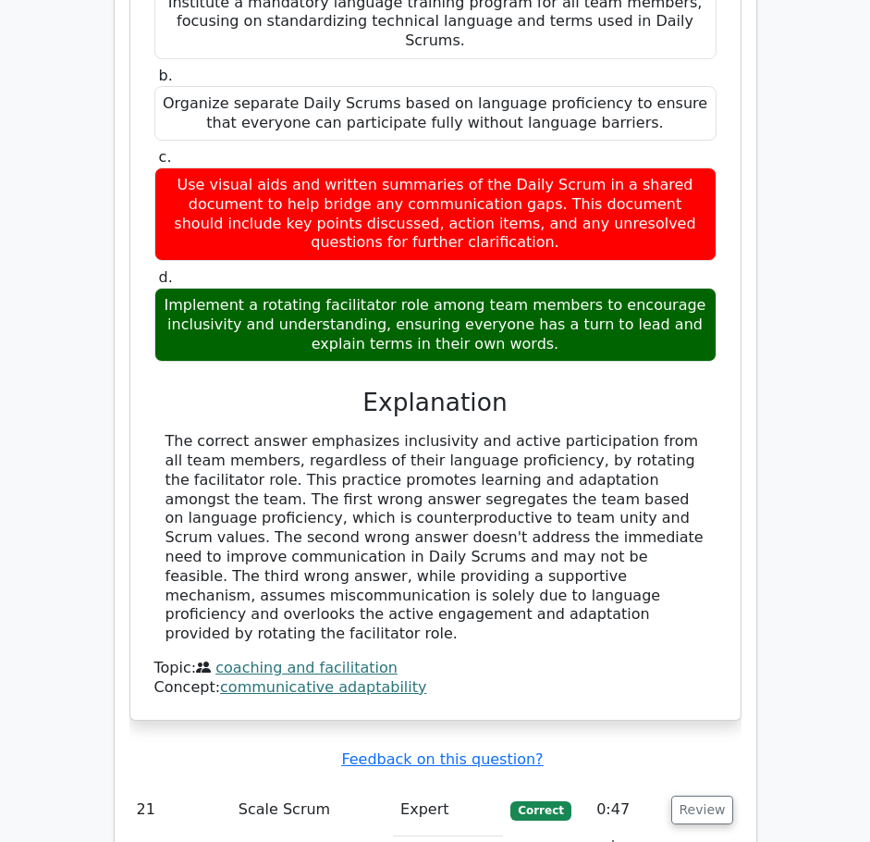
scroll to position [6732, 0]
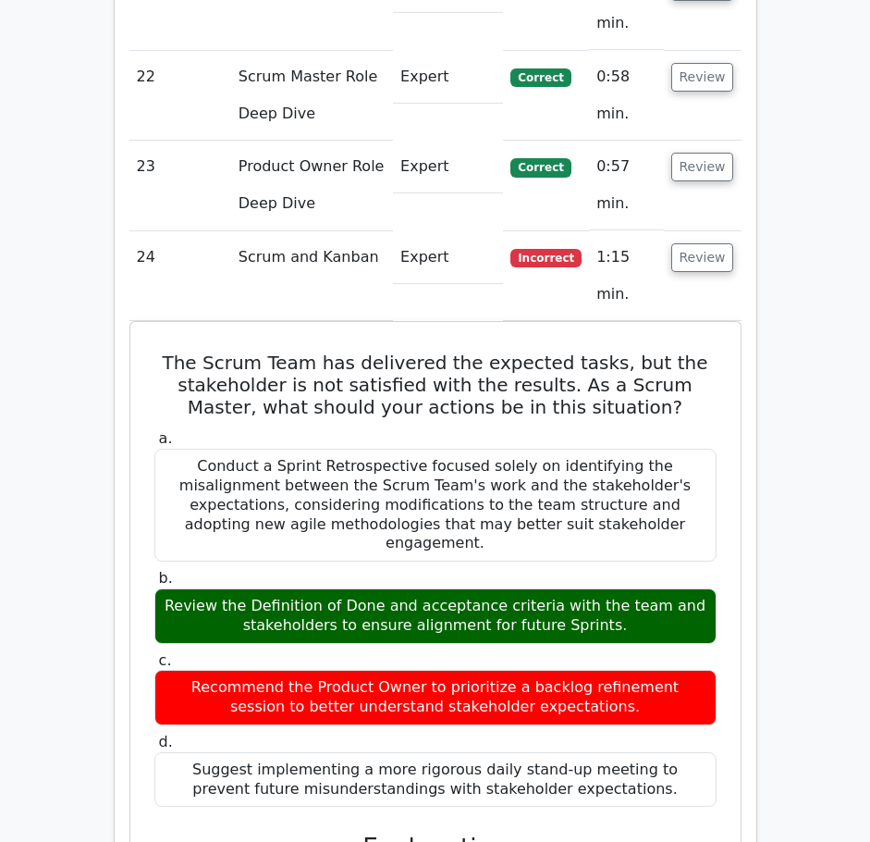
scroll to position [7505, 0]
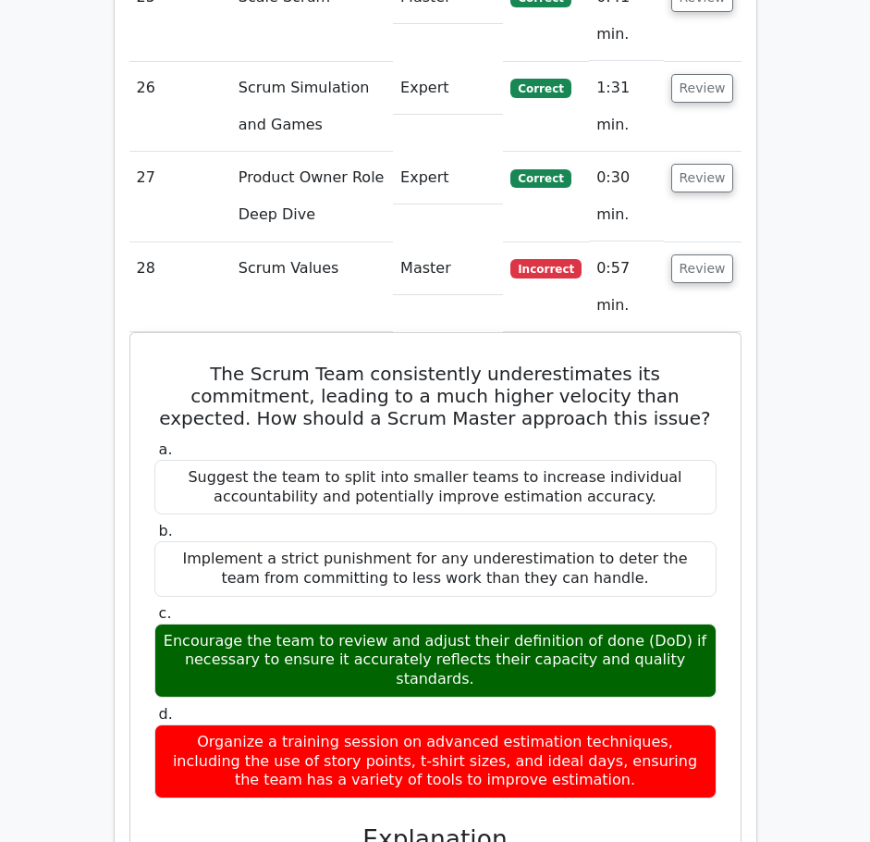
scroll to position [8650, 0]
